Goal: Transaction & Acquisition: Purchase product/service

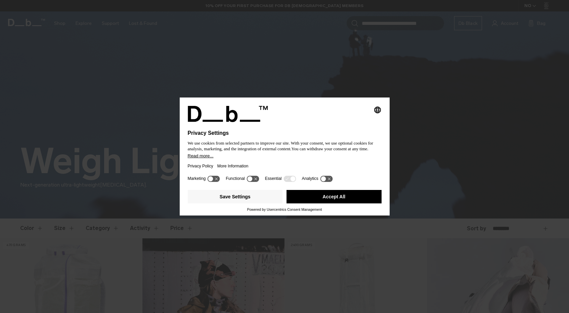
click at [334, 199] on button "Accept All" at bounding box center [333, 196] width 95 height 13
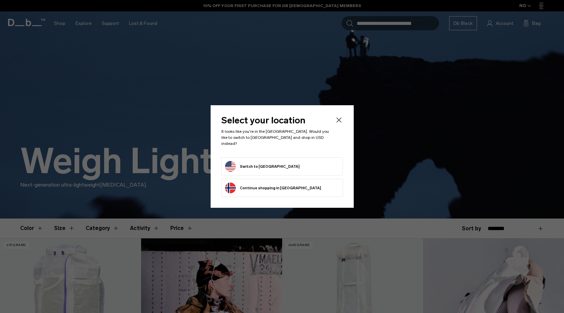
click at [261, 166] on button "Switch to United States" at bounding box center [262, 166] width 75 height 11
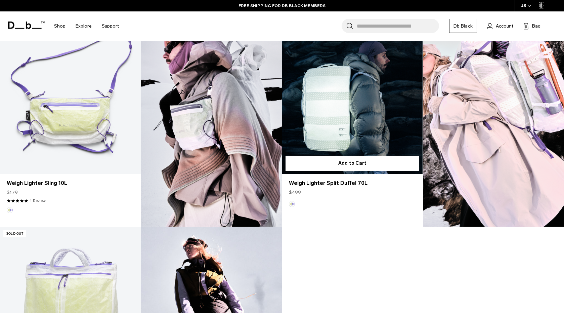
scroll to position [428, 0]
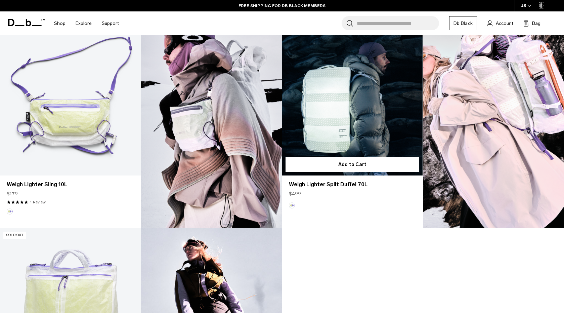
click at [359, 94] on link "Weigh Lighter Split Duffel 70L" at bounding box center [352, 97] width 141 height 156
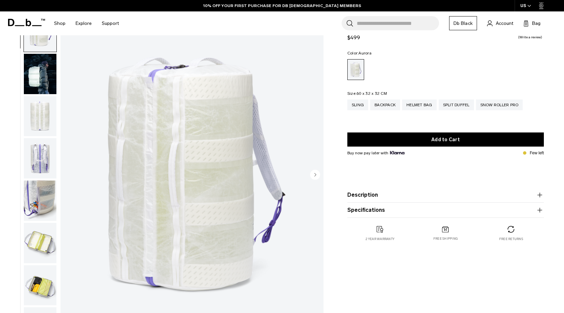
scroll to position [32, 0]
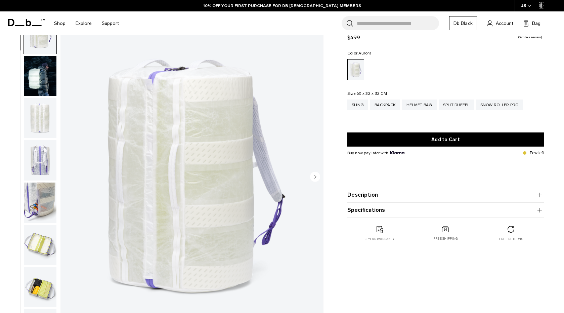
click at [43, 119] on img "button" at bounding box center [40, 118] width 33 height 40
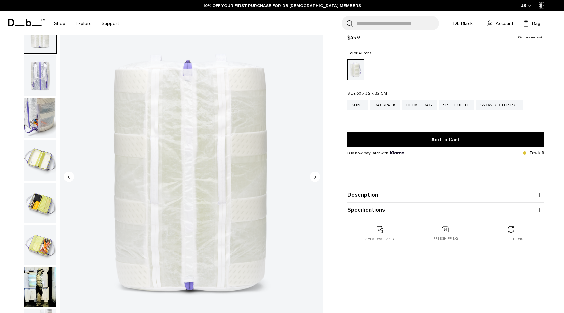
click at [41, 118] on img "button" at bounding box center [40, 118] width 33 height 40
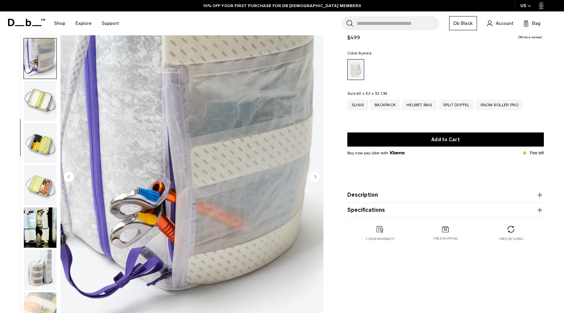
scroll to position [169, 0]
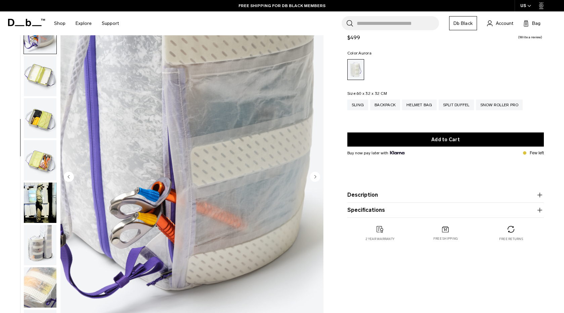
click at [41, 111] on img "button" at bounding box center [40, 118] width 33 height 40
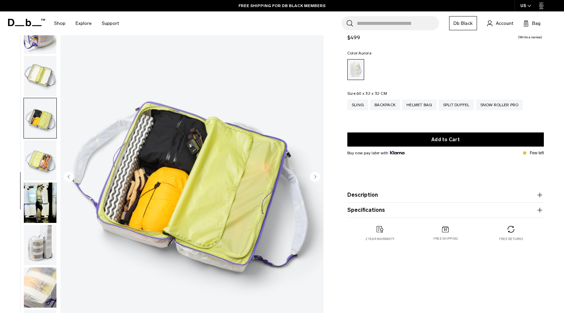
scroll to position [177, 0]
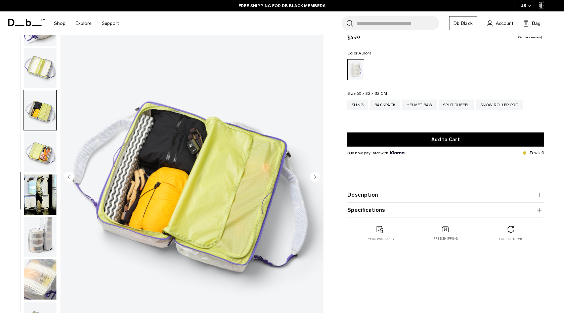
click at [42, 154] on img "button" at bounding box center [40, 152] width 33 height 40
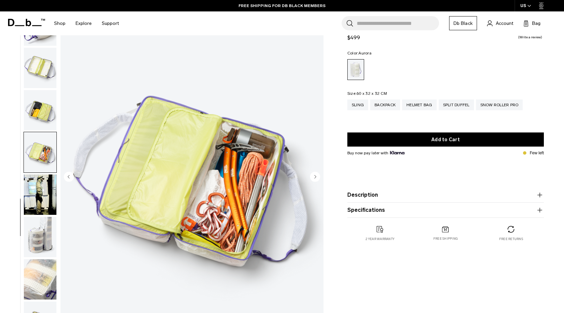
click at [39, 193] on img "button" at bounding box center [40, 194] width 33 height 40
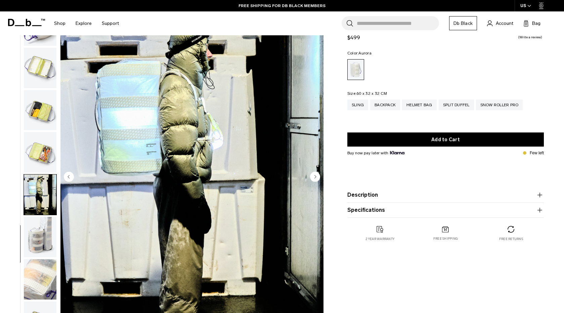
click at [40, 234] on img "button" at bounding box center [40, 237] width 33 height 40
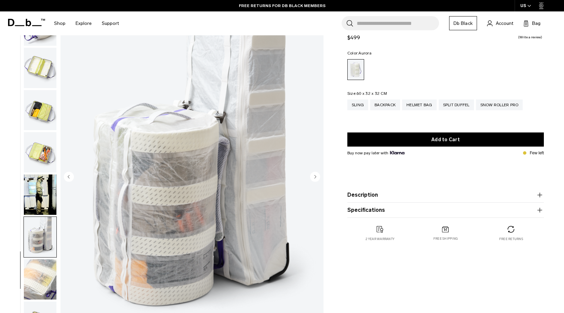
click at [42, 276] on img "button" at bounding box center [40, 279] width 33 height 40
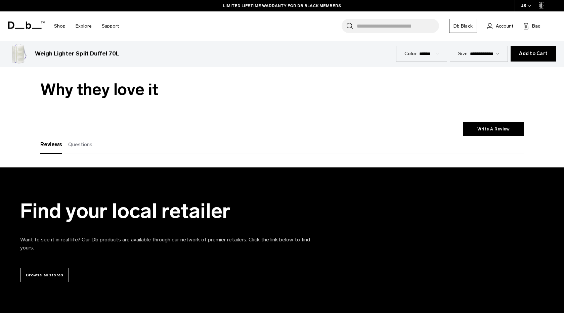
scroll to position [1234, 0]
